Goal: Information Seeking & Learning: Check status

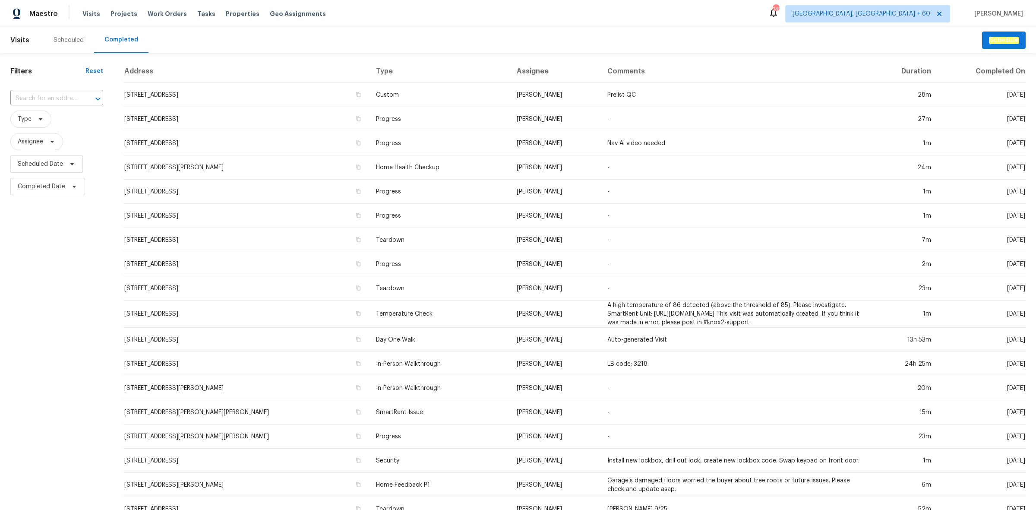
click at [81, 97] on div at bounding box center [92, 99] width 22 height 12
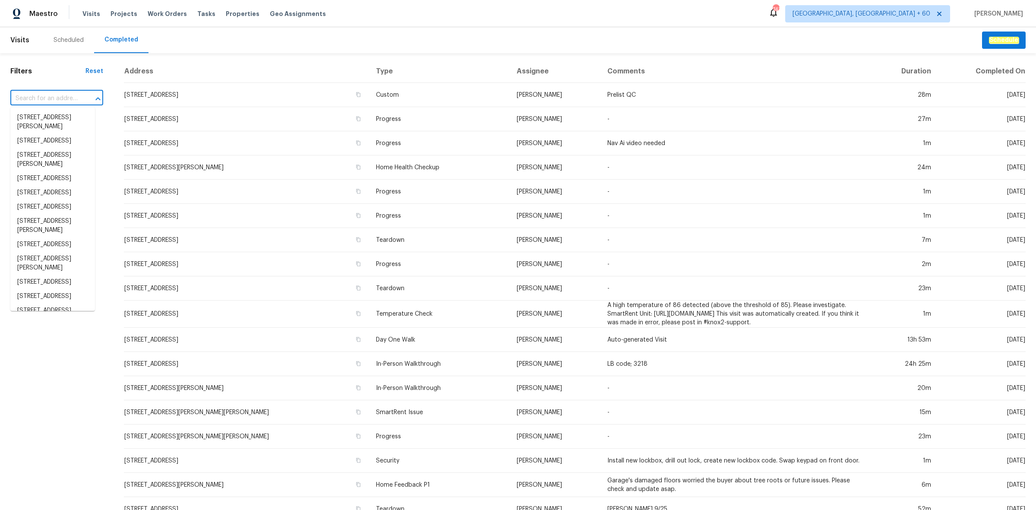
paste input "[STREET_ADDRESS]"
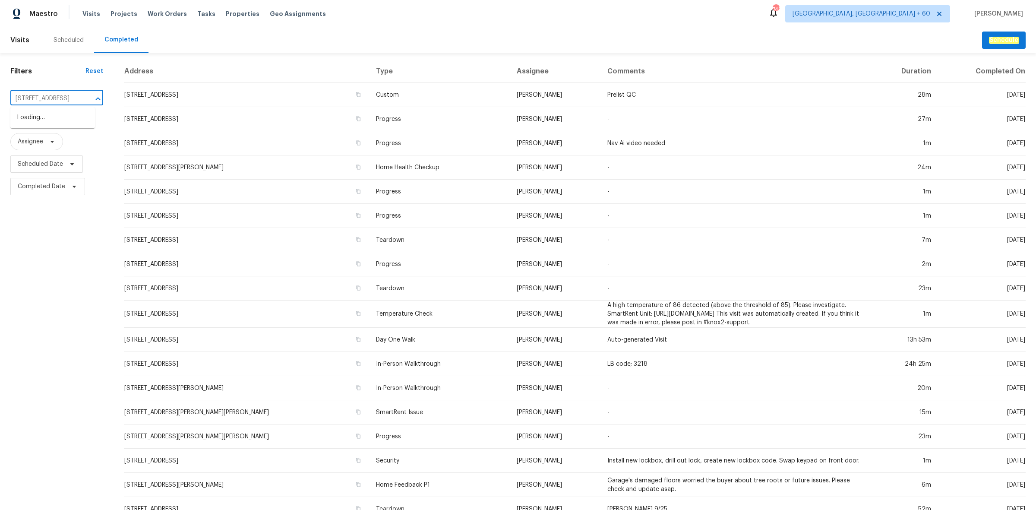
type input "[STREET_ADDRESS]"
click at [57, 118] on li "[STREET_ADDRESS]" at bounding box center [52, 117] width 85 height 14
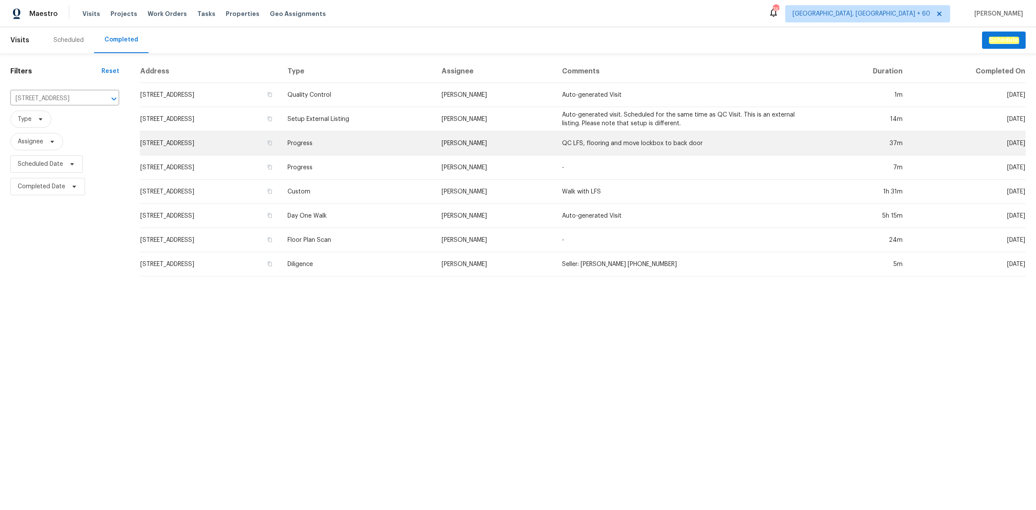
click at [357, 150] on td "Progress" at bounding box center [358, 143] width 154 height 24
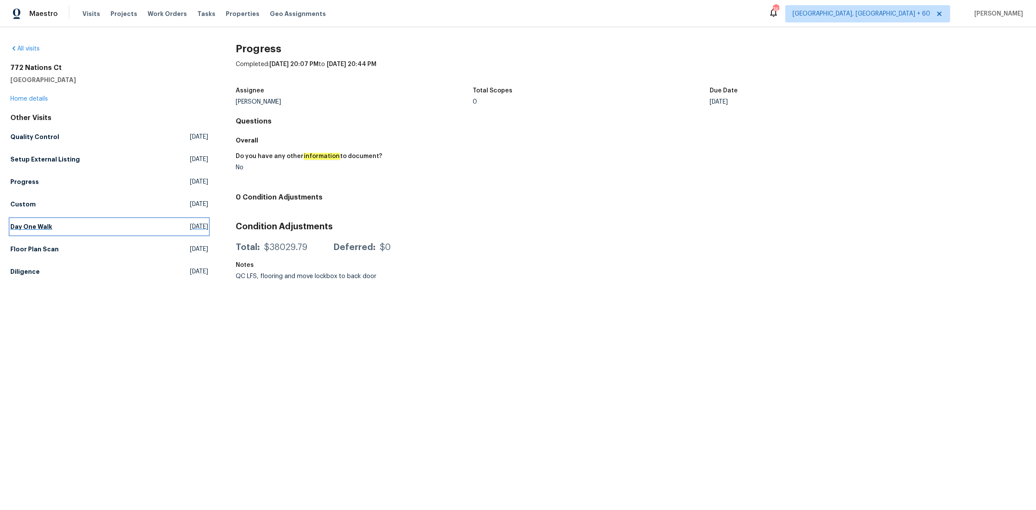
click at [83, 231] on link "Day One Walk [DATE]" at bounding box center [109, 227] width 198 height 16
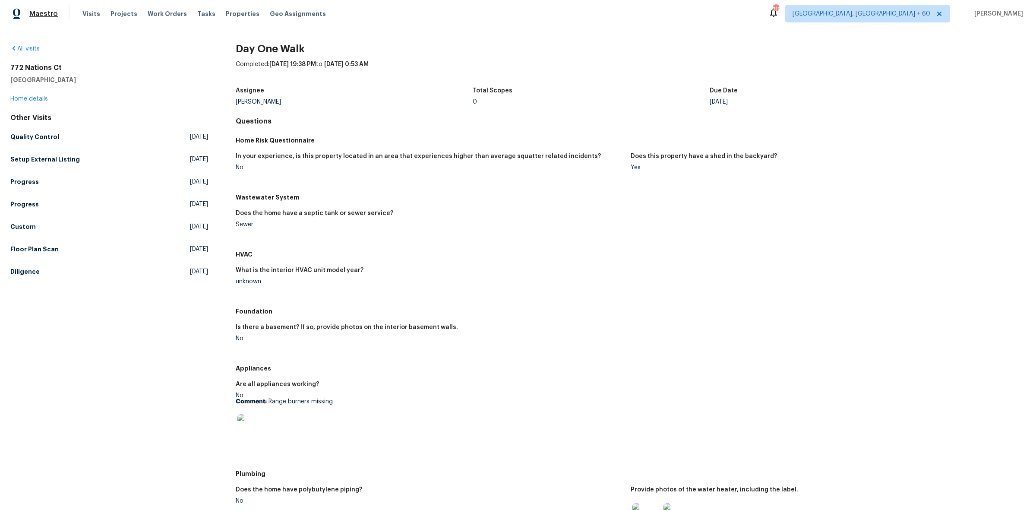
click at [48, 16] on span "Maestro" at bounding box center [43, 13] width 28 height 9
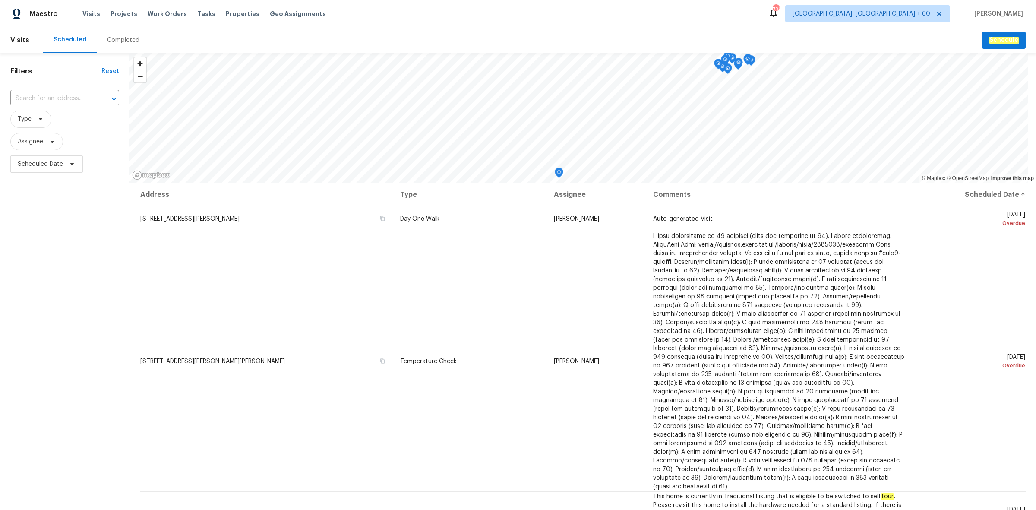
click at [112, 39] on div "Completed" at bounding box center [123, 40] width 32 height 9
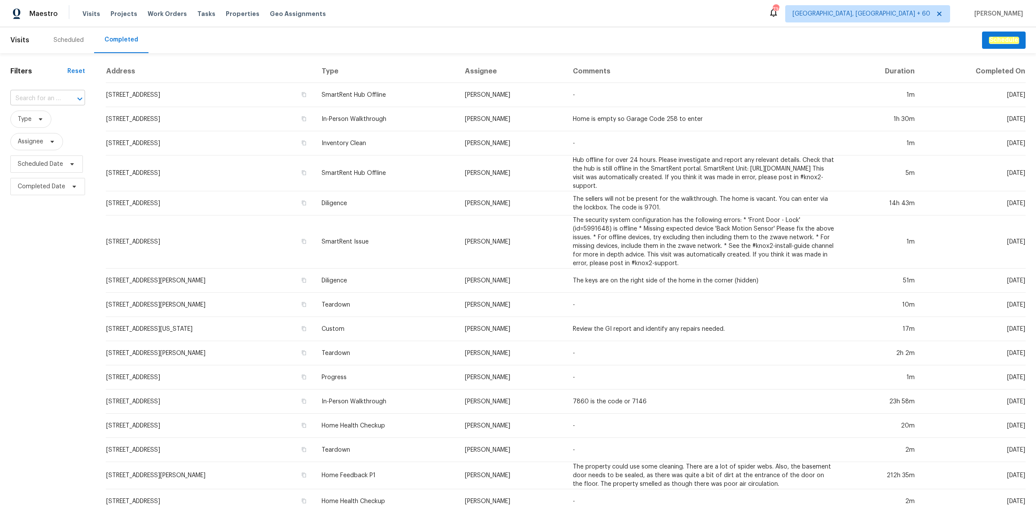
click at [65, 93] on div at bounding box center [74, 99] width 22 height 12
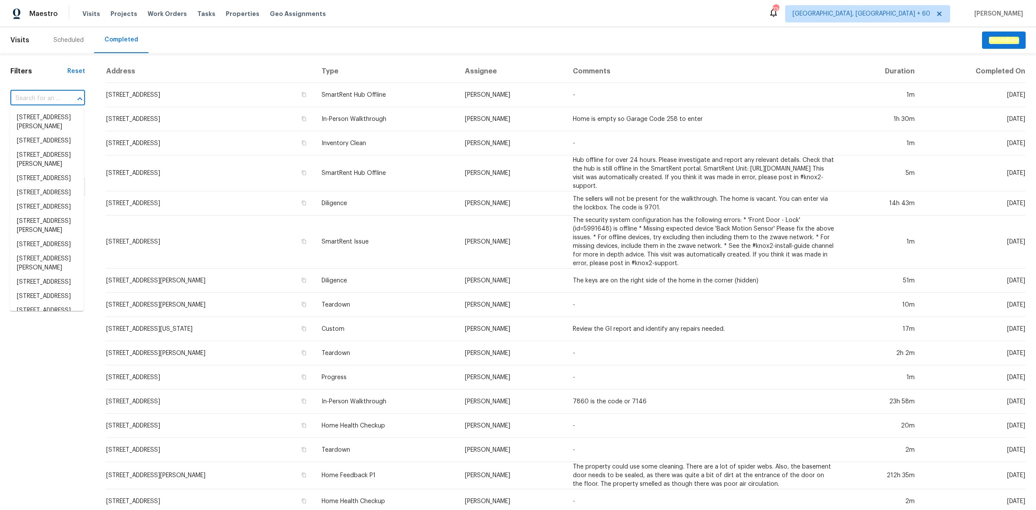
paste input "[STREET_ADDRESS]"
type input "[STREET_ADDRESS]"
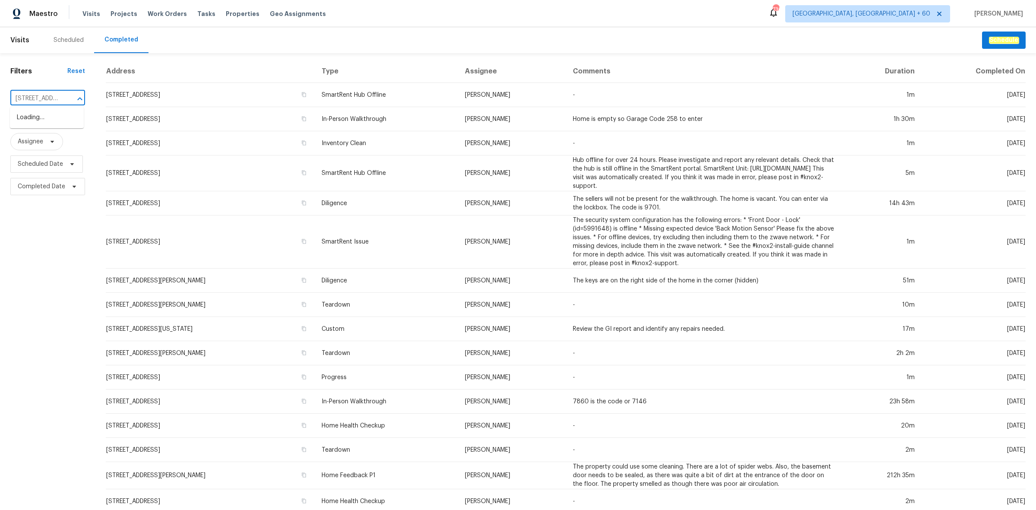
scroll to position [0, 62]
click at [42, 125] on li "[STREET_ADDRESS]" at bounding box center [47, 117] width 74 height 14
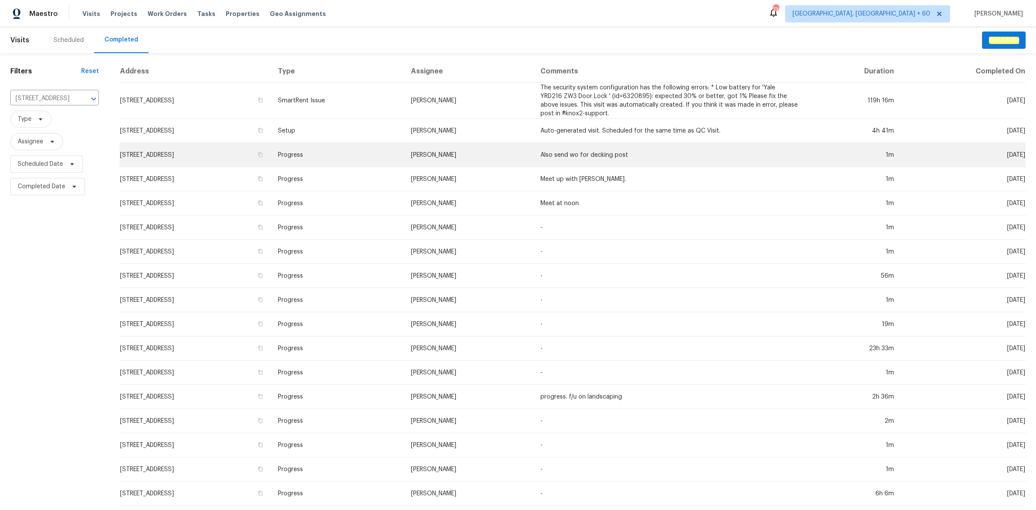
click at [271, 145] on td "[STREET_ADDRESS]" at bounding box center [195, 155] width 151 height 24
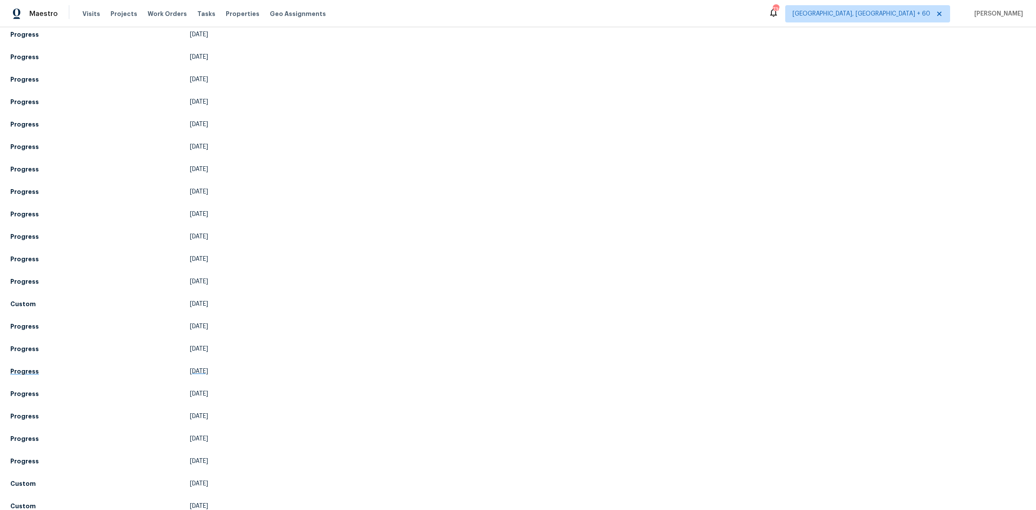
scroll to position [380, 0]
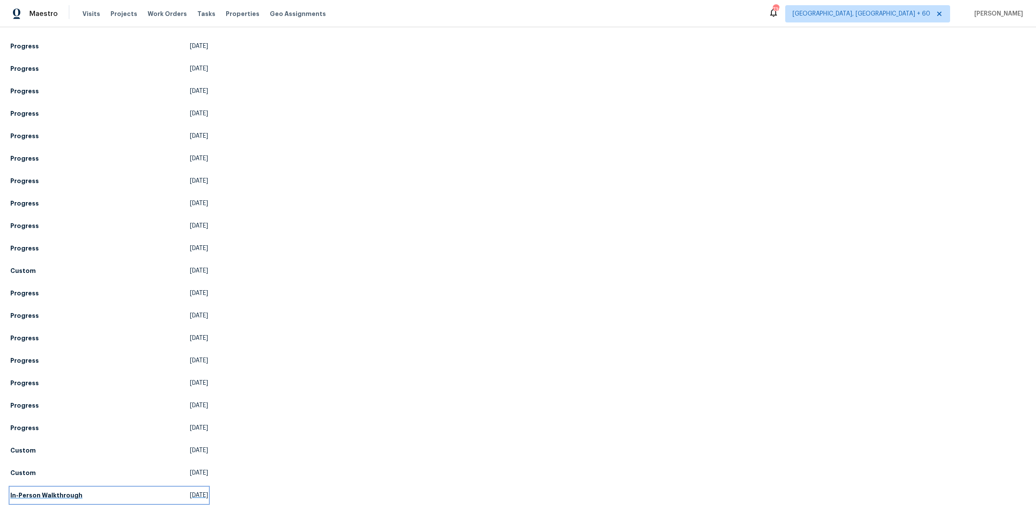
click at [104, 491] on link "In-Person Walkthrough Fri, Feb 07 2025" at bounding box center [109, 495] width 198 height 16
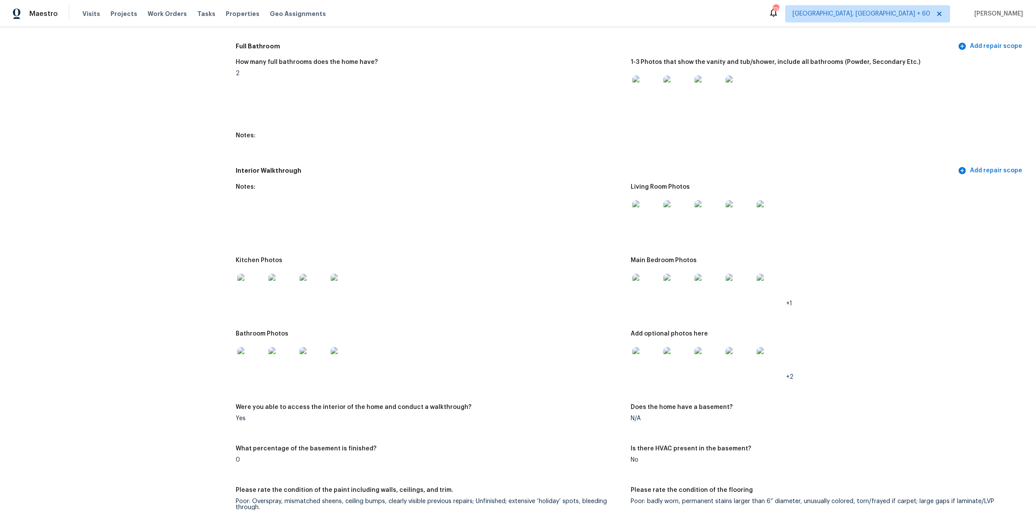
scroll to position [1025, 0]
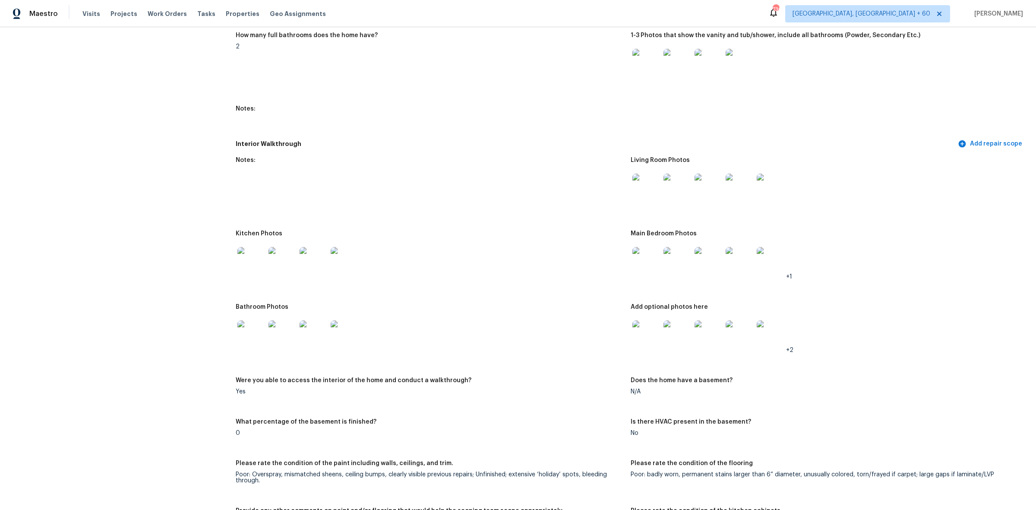
click at [634, 192] on img at bounding box center [646, 187] width 28 height 28
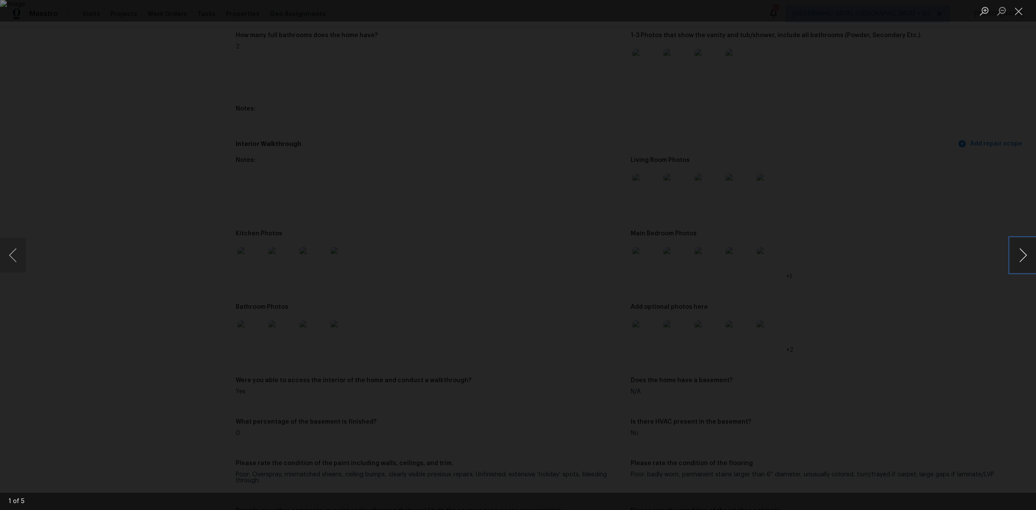
click at [1021, 257] on button "Next image" at bounding box center [1023, 255] width 26 height 35
click at [1019, 14] on button "Close lightbox" at bounding box center [1018, 10] width 17 height 15
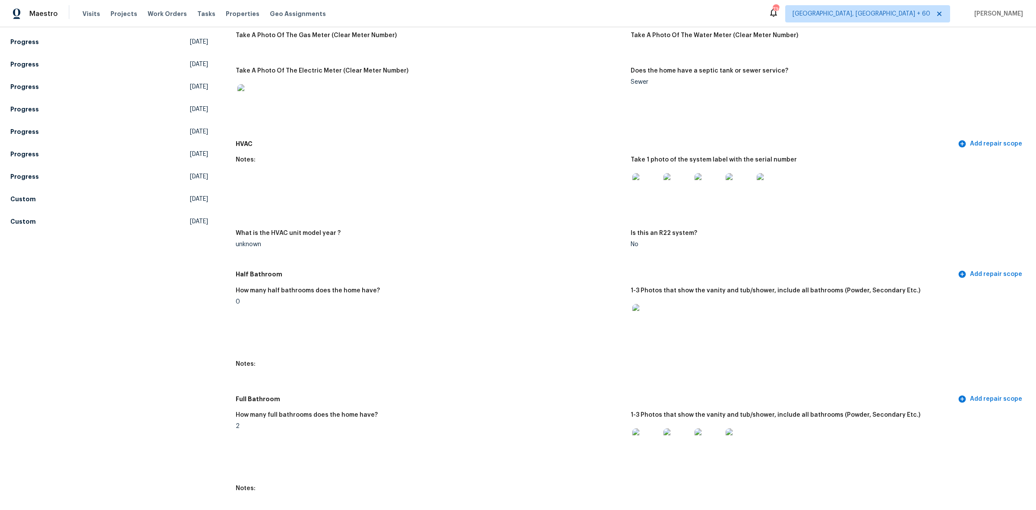
scroll to position [593, 0]
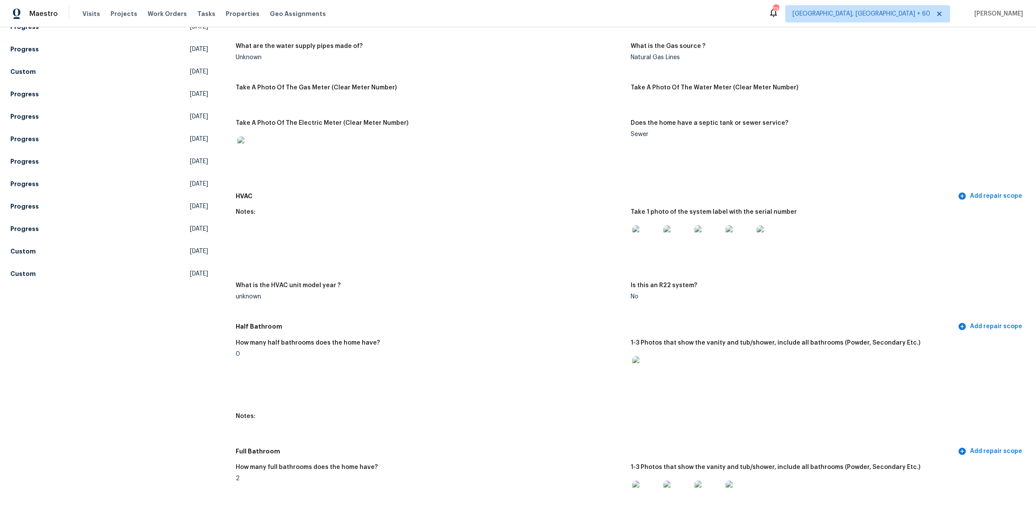
click at [536, 277] on div "Notes: Take 1 photo of the system label with the serial number What is the HVAC…" at bounding box center [631, 261] width 790 height 115
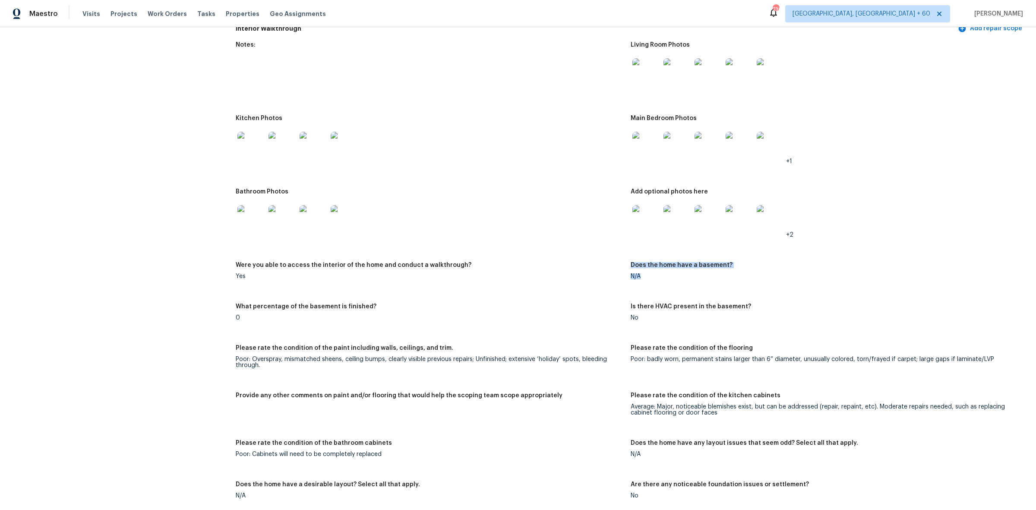
drag, startPoint x: 624, startPoint y: 277, endPoint x: 662, endPoint y: 274, distance: 38.1
click at [662, 274] on div "Notes: Living Room Photos Kitchen Photos Main Bedroom Photos +1 Bathroom Photos…" at bounding box center [631, 433] width 790 height 792
